Goal: Task Accomplishment & Management: Use online tool/utility

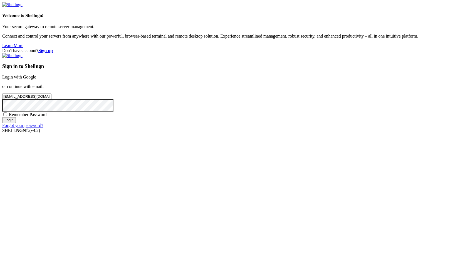
click at [16, 123] on input "Login" at bounding box center [9, 120] width 14 height 6
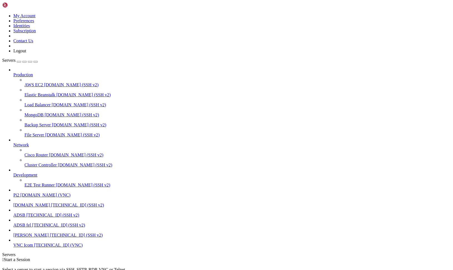
scroll to position [28, 0]
click at [34, 202] on span "[DOMAIN_NAME]" at bounding box center [31, 204] width 37 height 5
click at [36, 214] on span "[TECHNICAL_ID] (SSH v2)" at bounding box center [52, 214] width 53 height 5
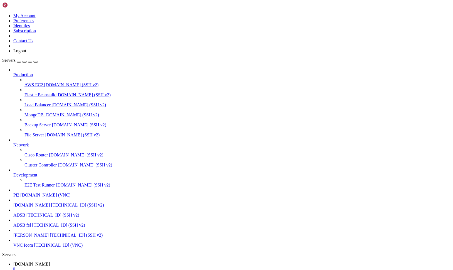
click at [36, 214] on span "[TECHNICAL_ID] (SSH v2)" at bounding box center [52, 214] width 53 height 5
click at [50, 261] on span "[DOMAIN_NAME]" at bounding box center [31, 263] width 37 height 5
click at [25, 269] on span "ADSB" at bounding box center [19, 273] width 12 height 5
click at [50, 261] on span "[DOMAIN_NAME]" at bounding box center [31, 263] width 37 height 5
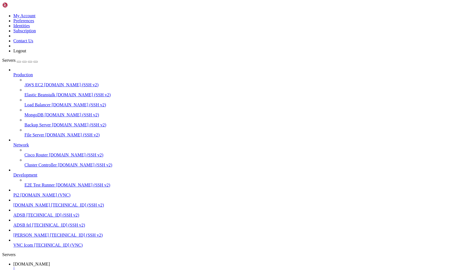
click at [50, 261] on span "[DOMAIN_NAME]" at bounding box center [31, 263] width 37 height 5
drag, startPoint x: 4, startPoint y: 500, endPoint x: 66, endPoint y: 507, distance: 61.9
drag, startPoint x: 149, startPoint y: 536, endPoint x: 5, endPoint y: 500, distance: 148.5
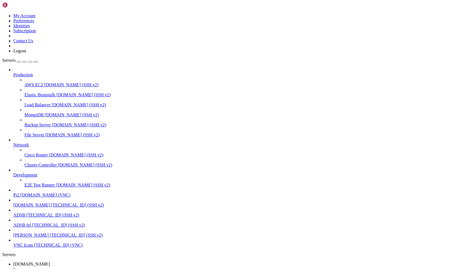
copy div "Filesystem Size Used Avail Use% Mounted on /dev/root 59G 43G 14G 76% / devtmpfs…"
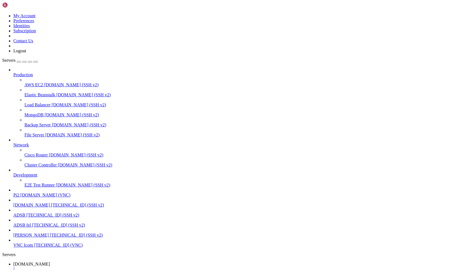
drag, startPoint x: 5, startPoint y: 495, endPoint x: 70, endPoint y: 603, distance: 125.8
copy div "pi@pi2 : /var/www/html $ sudo du -h --max-depth=1 / 2>/dev/null | sort -hr 52G …"
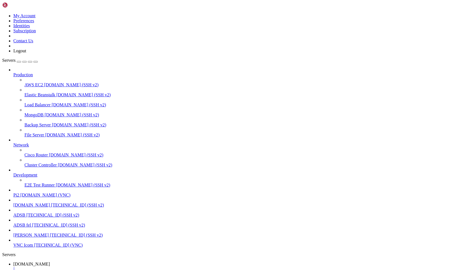
drag, startPoint x: 4, startPoint y: 420, endPoint x: 29, endPoint y: 446, distance: 36.2
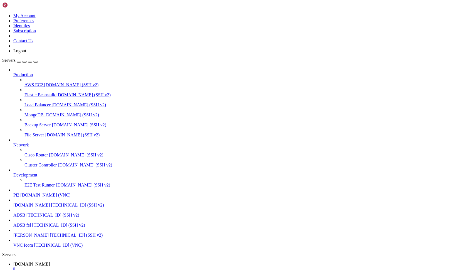
drag, startPoint x: 4, startPoint y: 421, endPoint x: 60, endPoint y: 497, distance: 94.7
drag, startPoint x: 4, startPoint y: 419, endPoint x: 49, endPoint y: 446, distance: 51.9
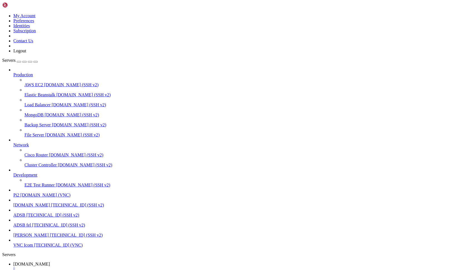
drag, startPoint x: 49, startPoint y: 446, endPoint x: 26, endPoint y: 428, distance: 28.7
drag, startPoint x: 4, startPoint y: 420, endPoint x: 45, endPoint y: 421, distance: 40.9
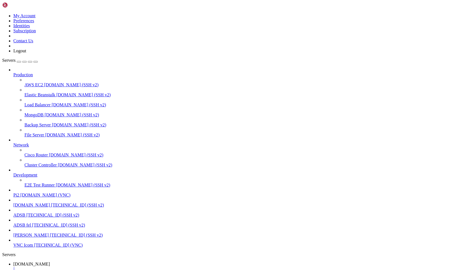
scroll to position [1679, 0]
drag, startPoint x: 4, startPoint y: 457, endPoint x: 49, endPoint y: 506, distance: 66.5
drag, startPoint x: 34, startPoint y: 489, endPoint x: 27, endPoint y: 478, distance: 13.6
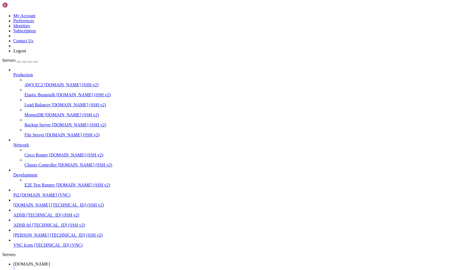
drag, startPoint x: 3, startPoint y: 458, endPoint x: 10, endPoint y: 459, distance: 6.8
drag, startPoint x: 4, startPoint y: 458, endPoint x: 28, endPoint y: 463, distance: 24.2
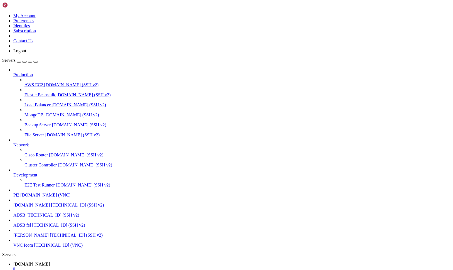
drag, startPoint x: 54, startPoint y: 536, endPoint x: 55, endPoint y: 554, distance: 17.5
drag, startPoint x: 72, startPoint y: 601, endPoint x: 5, endPoint y: 459, distance: 157.4
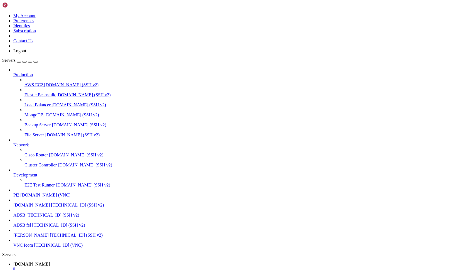
copy div "pi@pi2 : /var/www/html/log $ sudo du -h --max-depth=1 /var/www/html 2>/dev/null…"
drag, startPoint x: 4, startPoint y: 422, endPoint x: 21, endPoint y: 449, distance: 31.6
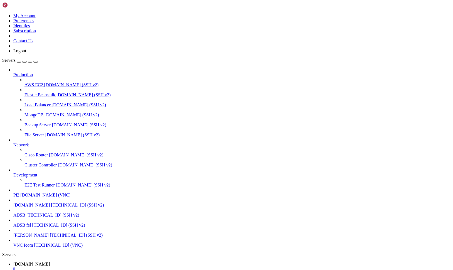
scroll to position [2049, 0]
drag, startPoint x: 72, startPoint y: 599, endPoint x: 5, endPoint y: 380, distance: 228.5
drag, startPoint x: 73, startPoint y: 601, endPoint x: 5, endPoint y: 378, distance: 232.9
